Goal: Navigation & Orientation: Find specific page/section

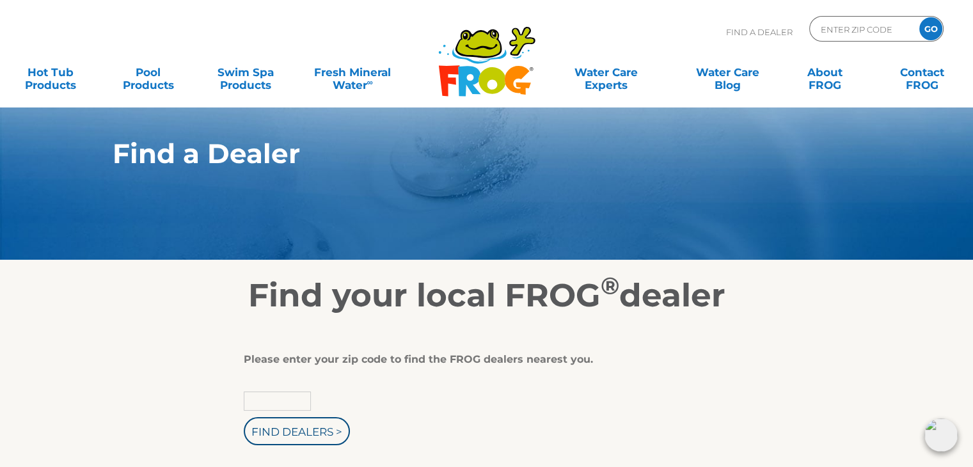
click at [286, 398] on input "text" at bounding box center [277, 400] width 67 height 19
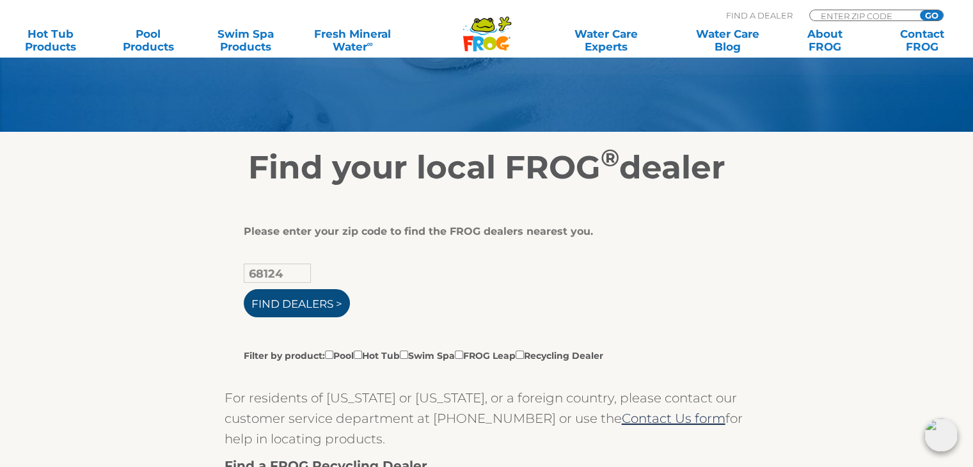
type input "68124"
click at [294, 304] on input "Find Dealers >" at bounding box center [297, 303] width 106 height 28
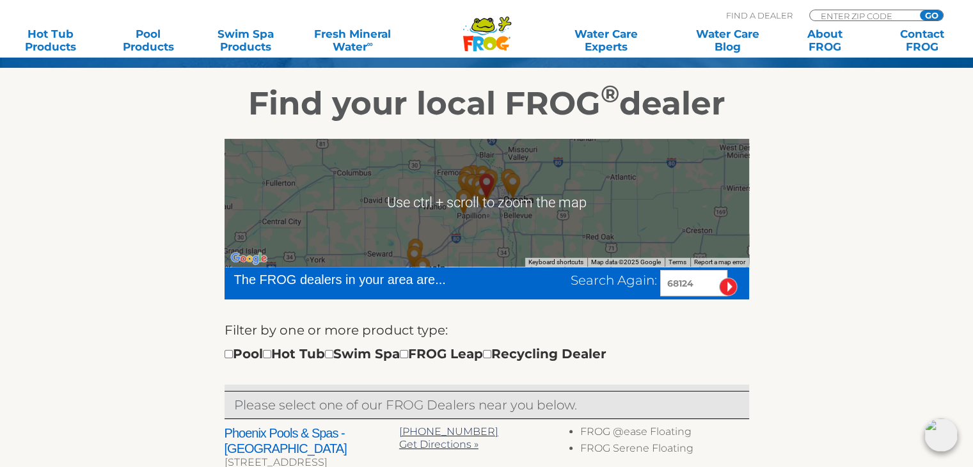
scroll to position [128, 0]
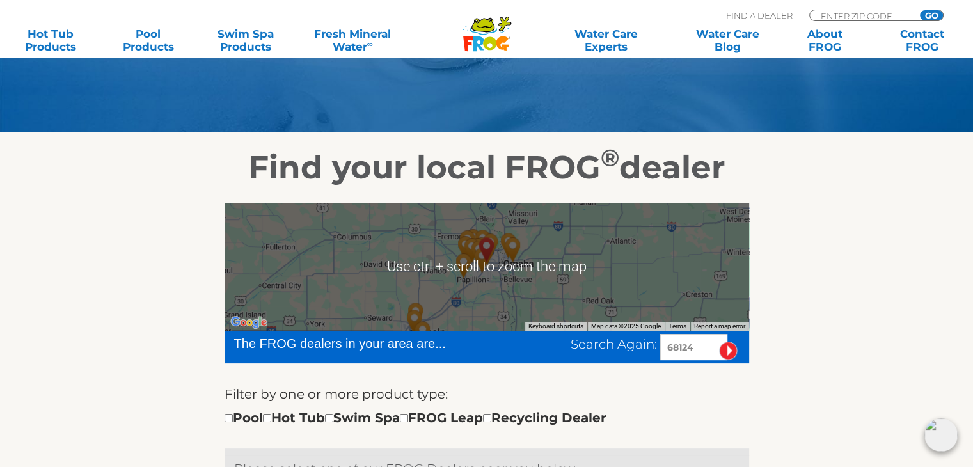
click at [507, 270] on div at bounding box center [486, 267] width 524 height 128
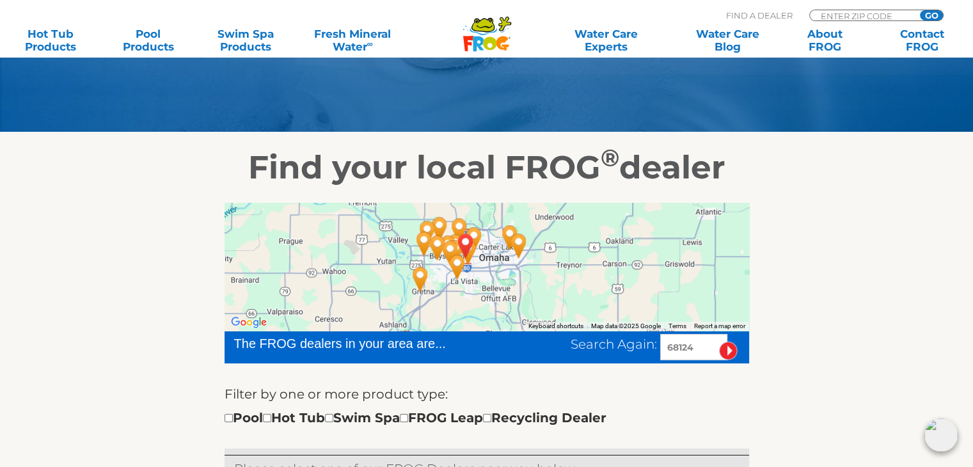
click at [473, 265] on img "Phoenix Pools & Spas - Omaha - 1 miles away." at bounding box center [467, 252] width 29 height 35
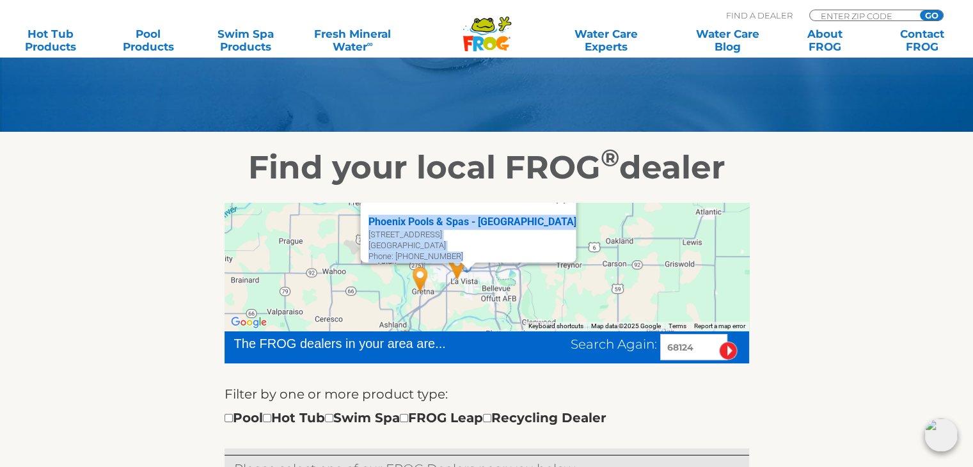
click at [473, 265] on div at bounding box center [468, 266] width 16 height 8
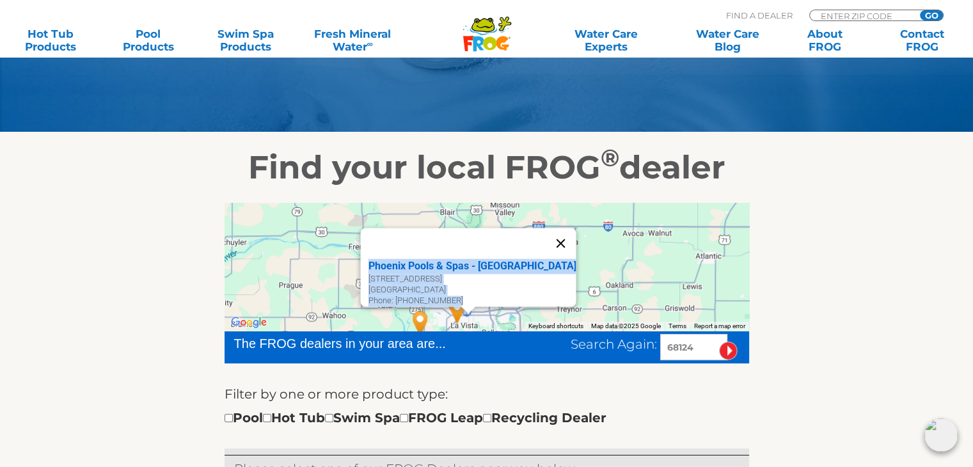
click at [545, 233] on button "Close" at bounding box center [560, 243] width 31 height 31
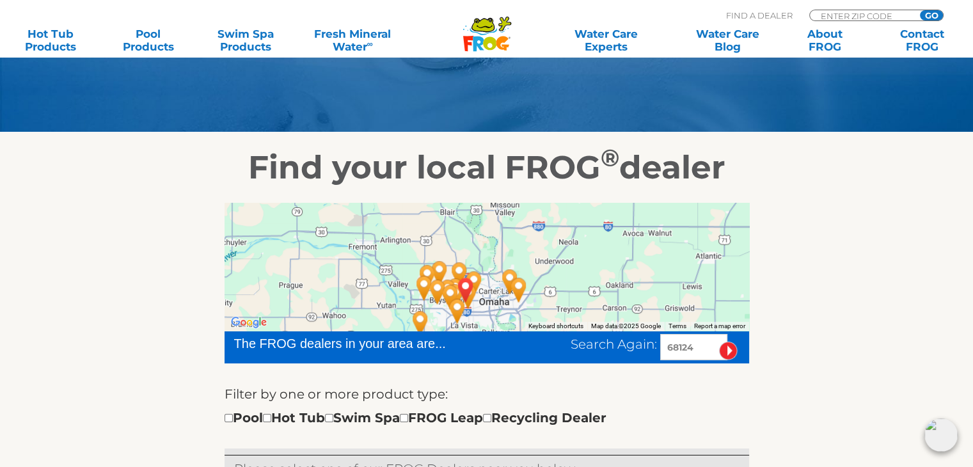
click at [485, 301] on div "To navigate, press the arrow keys." at bounding box center [486, 267] width 524 height 128
click at [485, 302] on div "To navigate, press the arrow keys." at bounding box center [486, 267] width 524 height 128
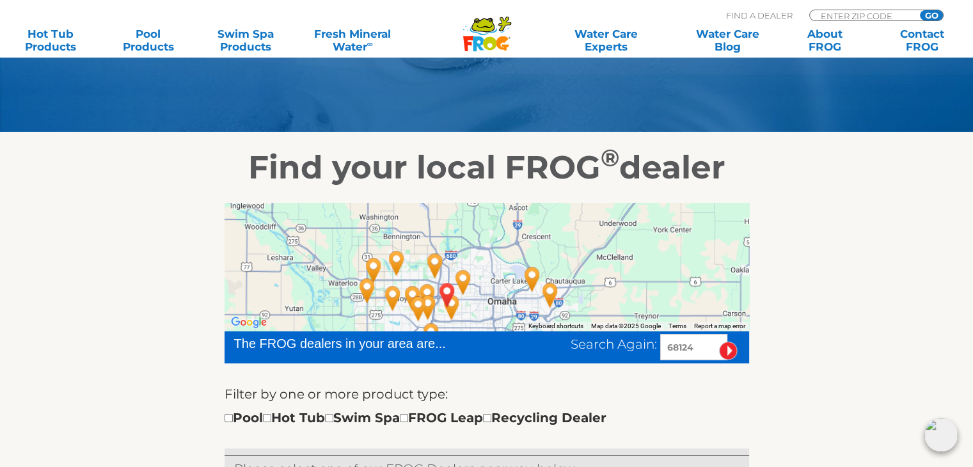
click at [486, 304] on div at bounding box center [486, 267] width 524 height 128
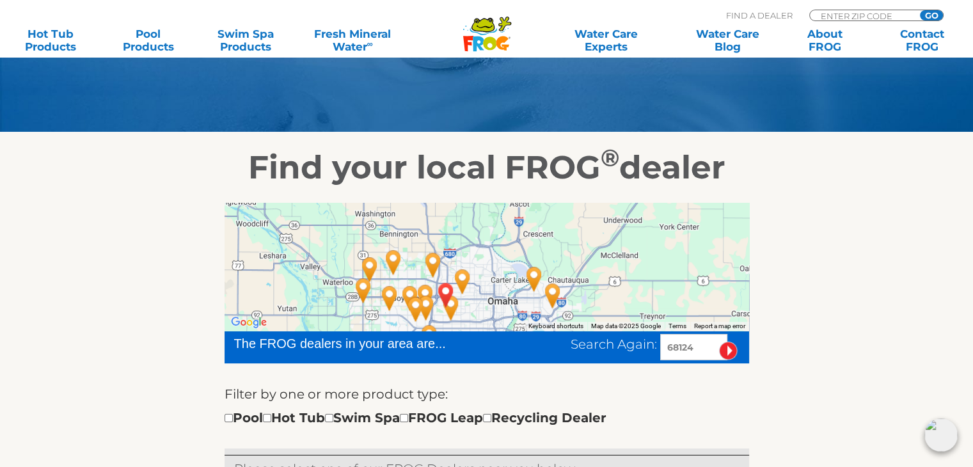
click at [486, 304] on div at bounding box center [486, 267] width 524 height 128
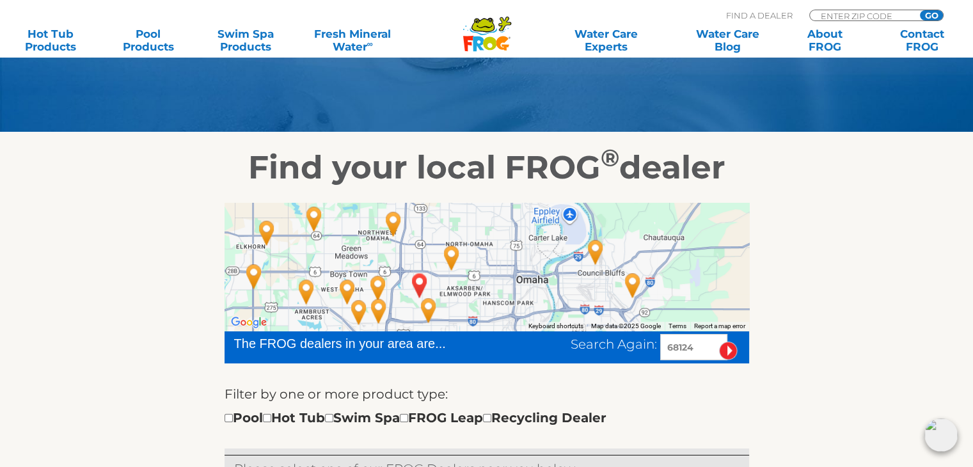
drag, startPoint x: 485, startPoint y: 315, endPoint x: 499, endPoint y: 295, distance: 24.3
click at [499, 295] on div at bounding box center [486, 267] width 524 height 128
click at [391, 224] on img "Alkar Billiards & Bar Stools - Omaha - 4 miles away." at bounding box center [393, 222] width 29 height 35
